Goal: Task Accomplishment & Management: Manage account settings

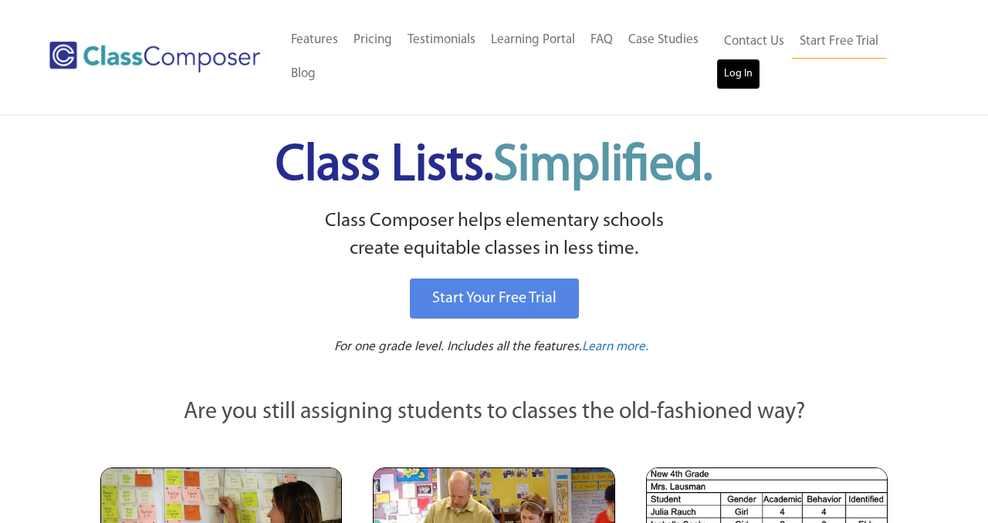
click at [742, 81] on link "Log In" at bounding box center [738, 74] width 44 height 31
click at [731, 73] on link "Log In" at bounding box center [738, 74] width 44 height 31
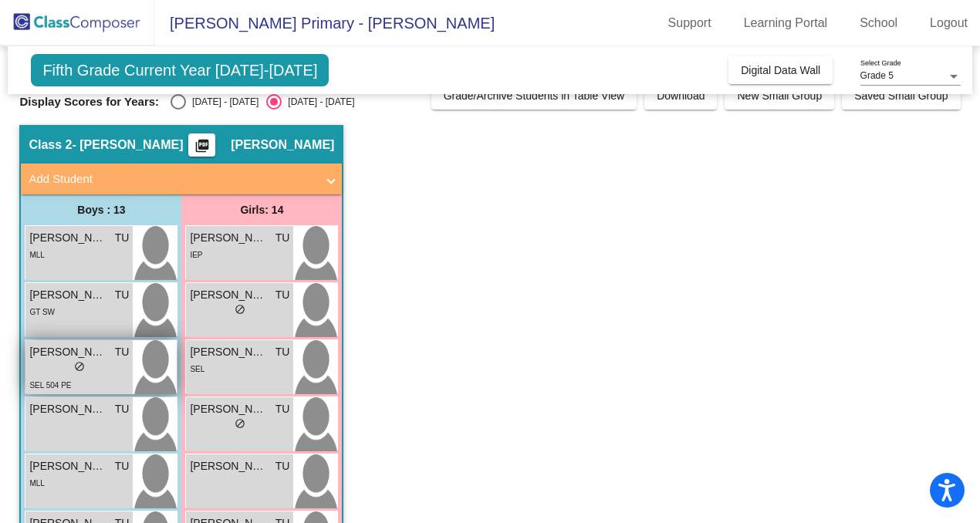
scroll to position [25, 0]
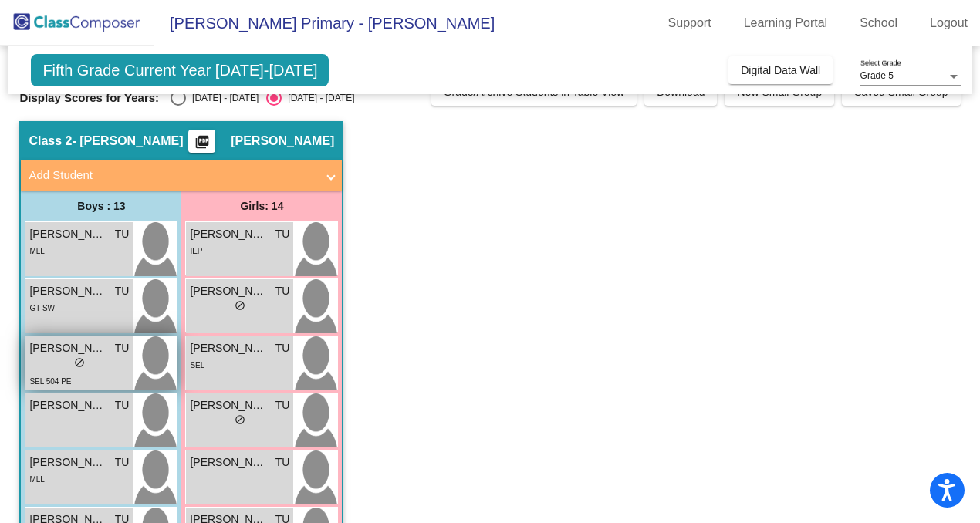
click at [105, 364] on div "lock do_not_disturb_alt" at bounding box center [79, 365] width 100 height 16
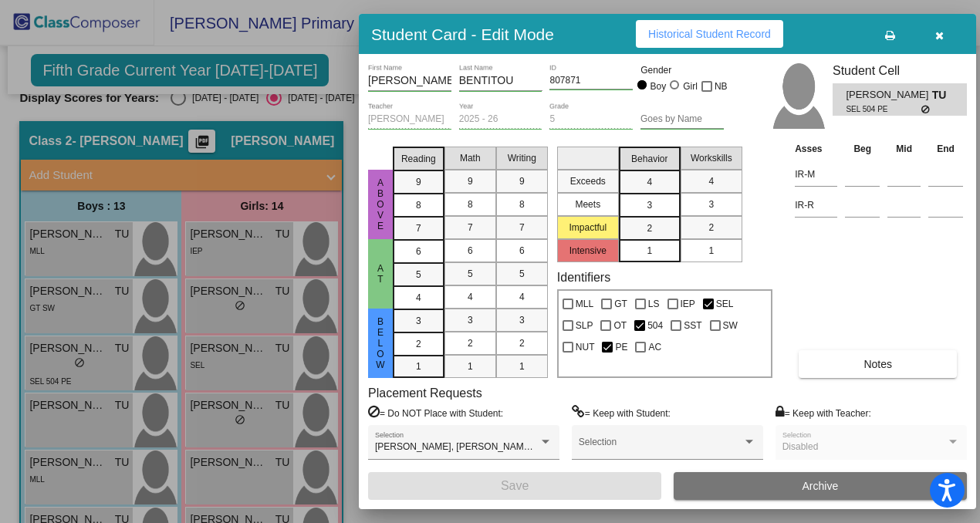
scroll to position [0, 0]
click at [941, 33] on icon "button" at bounding box center [939, 35] width 8 height 11
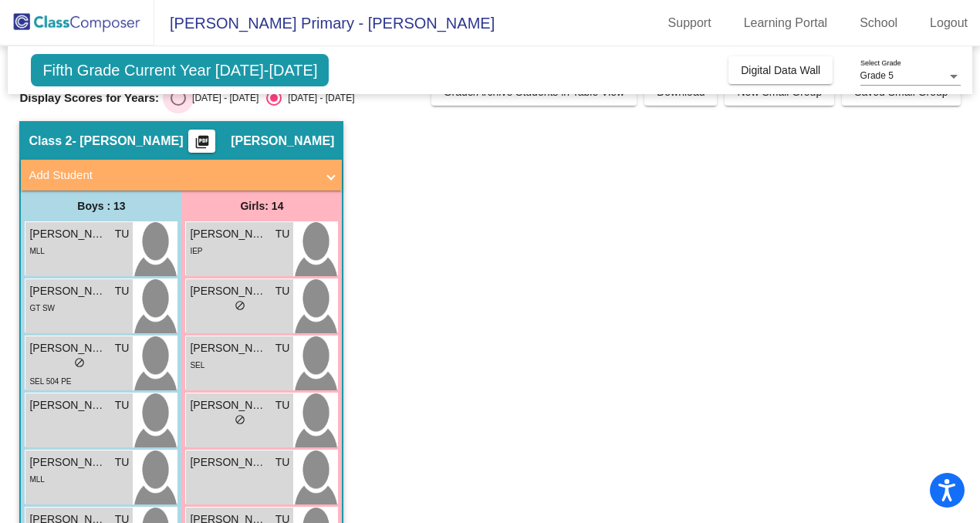
click at [177, 99] on div "Select an option" at bounding box center [178, 97] width 15 height 15
click at [177, 106] on input "[DATE] - [DATE]" at bounding box center [177, 106] width 1 height 1
radio input "true"
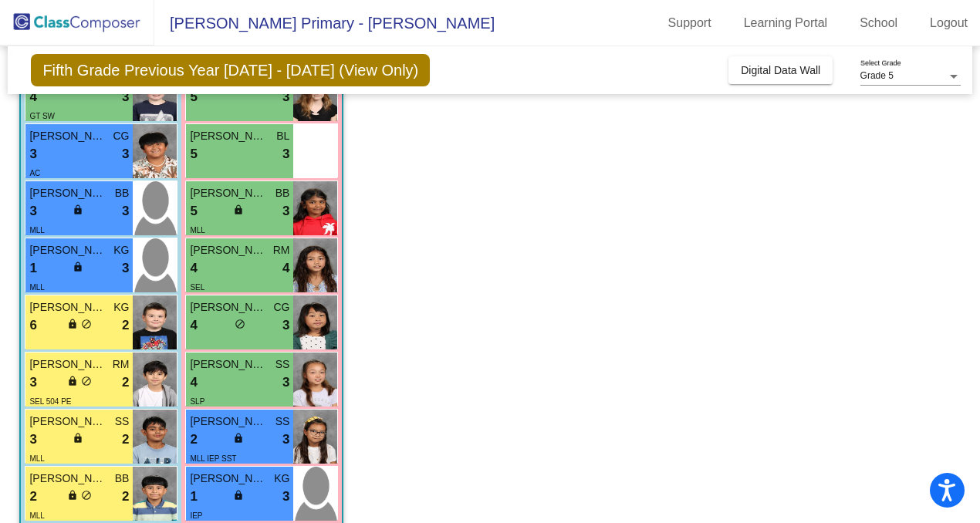
scroll to position [404, 0]
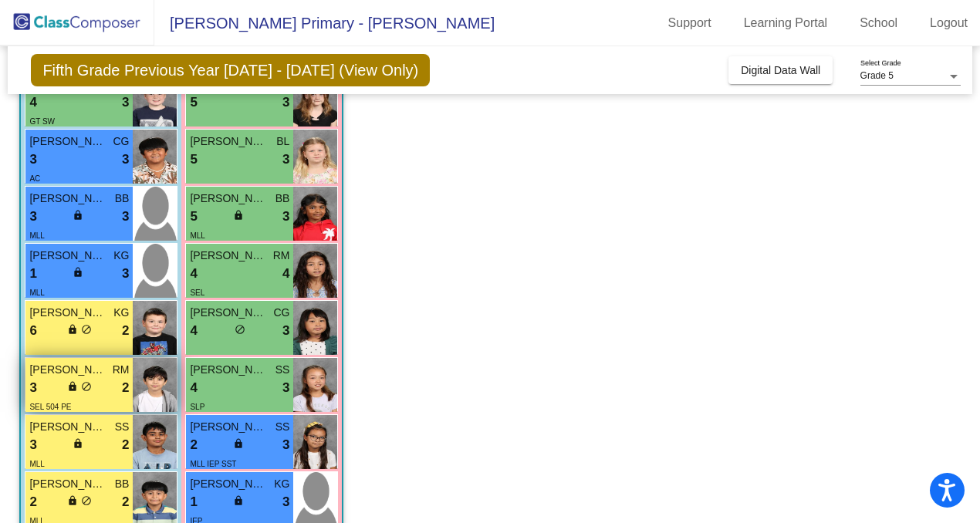
click at [97, 382] on div "3 lock do_not_disturb_alt 2" at bounding box center [79, 388] width 100 height 20
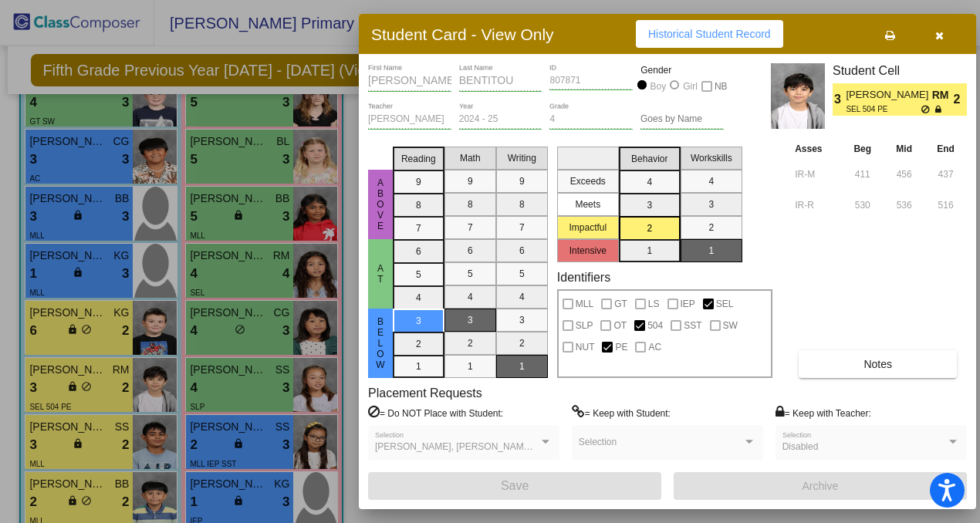
scroll to position [0, 0]
click at [938, 35] on icon "button" at bounding box center [939, 35] width 8 height 11
